Goal: Task Accomplishment & Management: Manage account settings

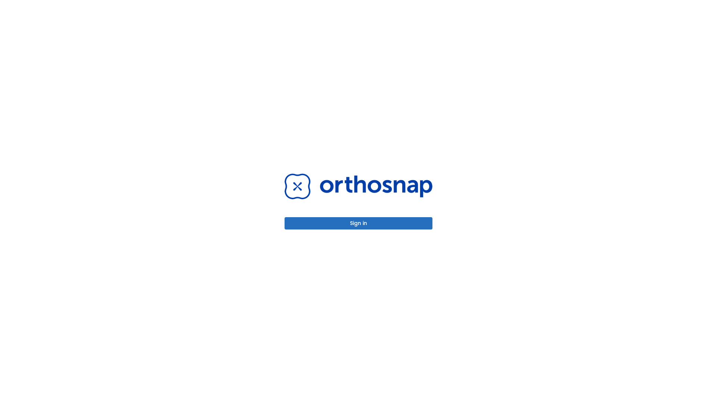
click at [358, 223] on button "Sign in" at bounding box center [359, 223] width 148 height 12
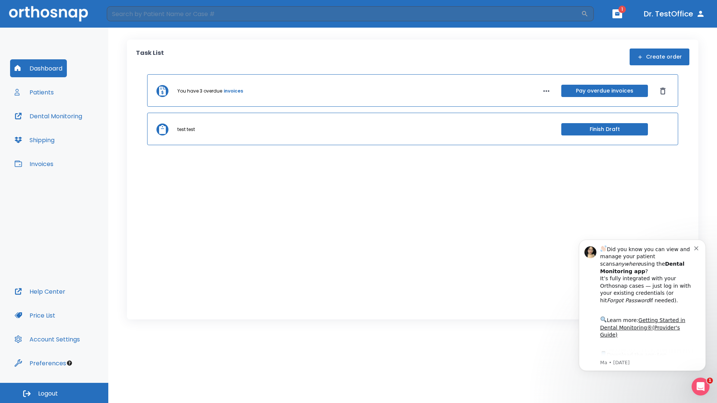
click at [54, 393] on span "Logout" at bounding box center [48, 394] width 20 height 8
